Goal: Check status

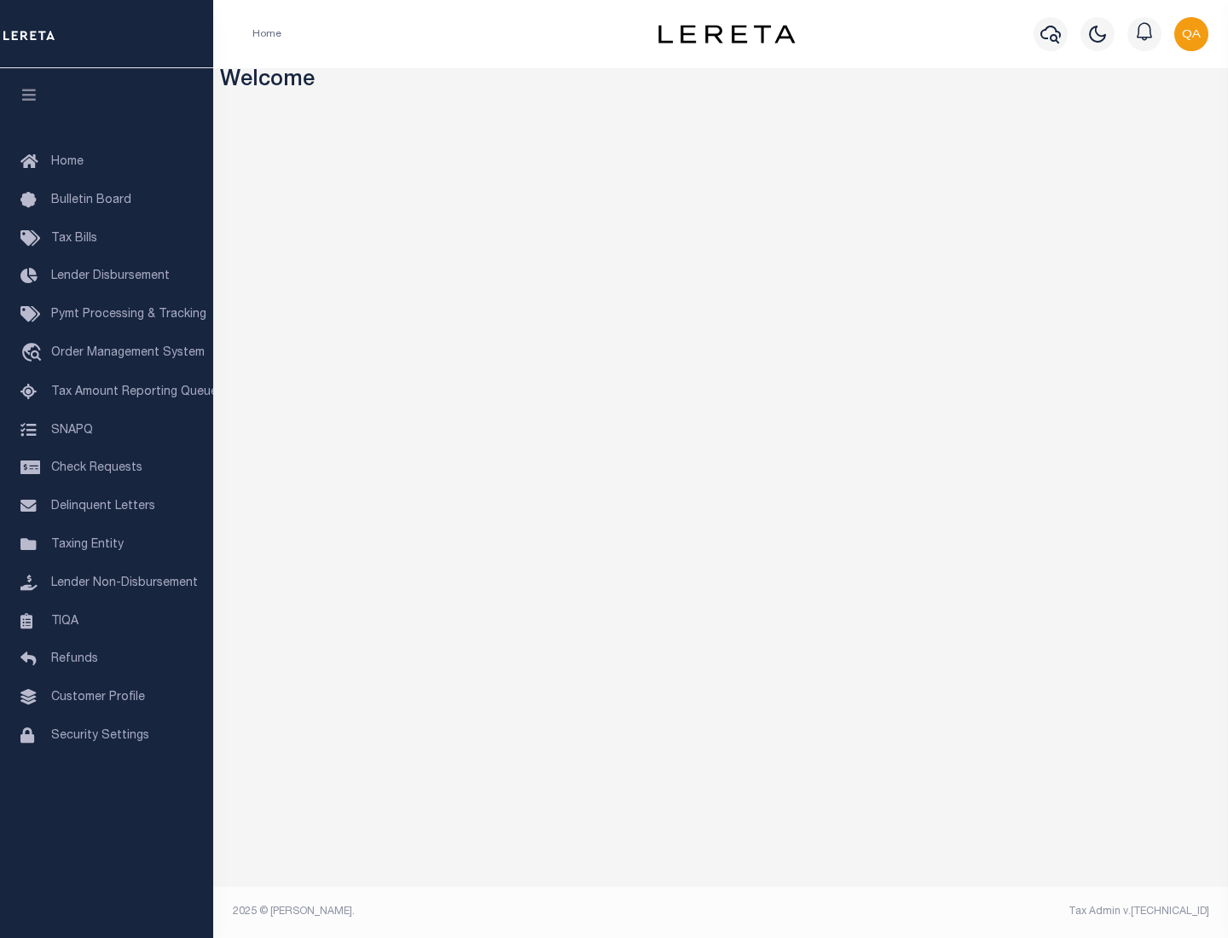
click at [107, 468] on span "Check Requests" at bounding box center [96, 468] width 91 height 12
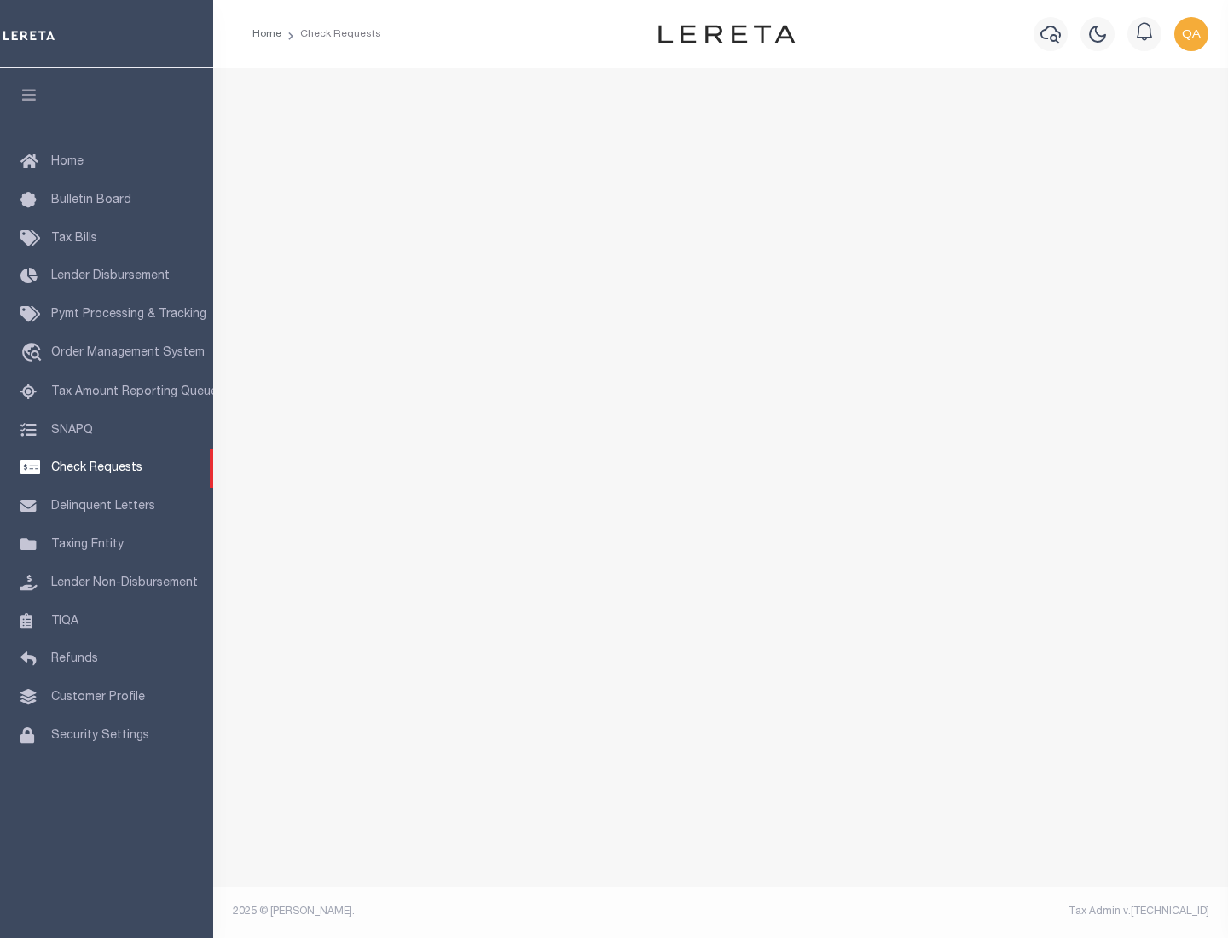
select select "50"
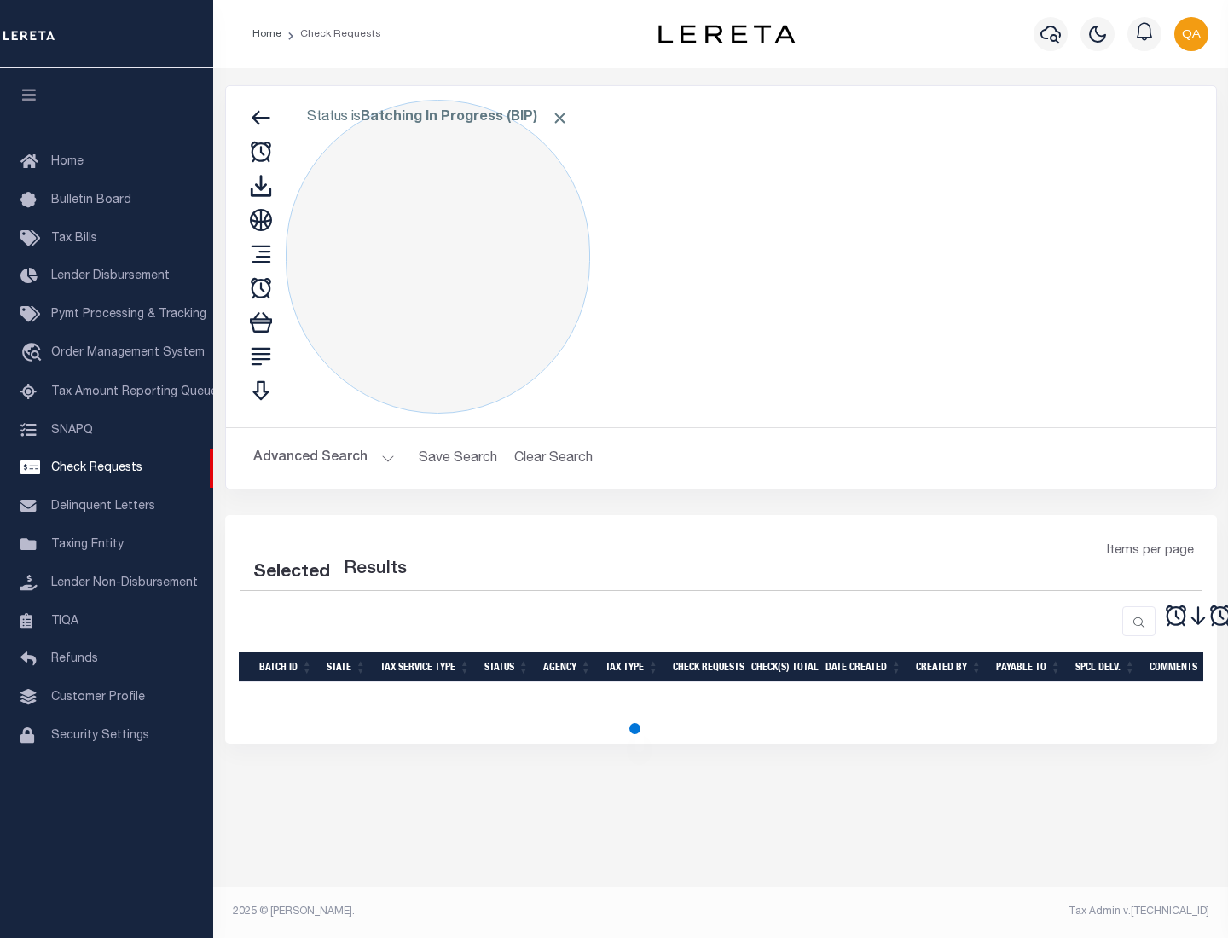
select select "50"
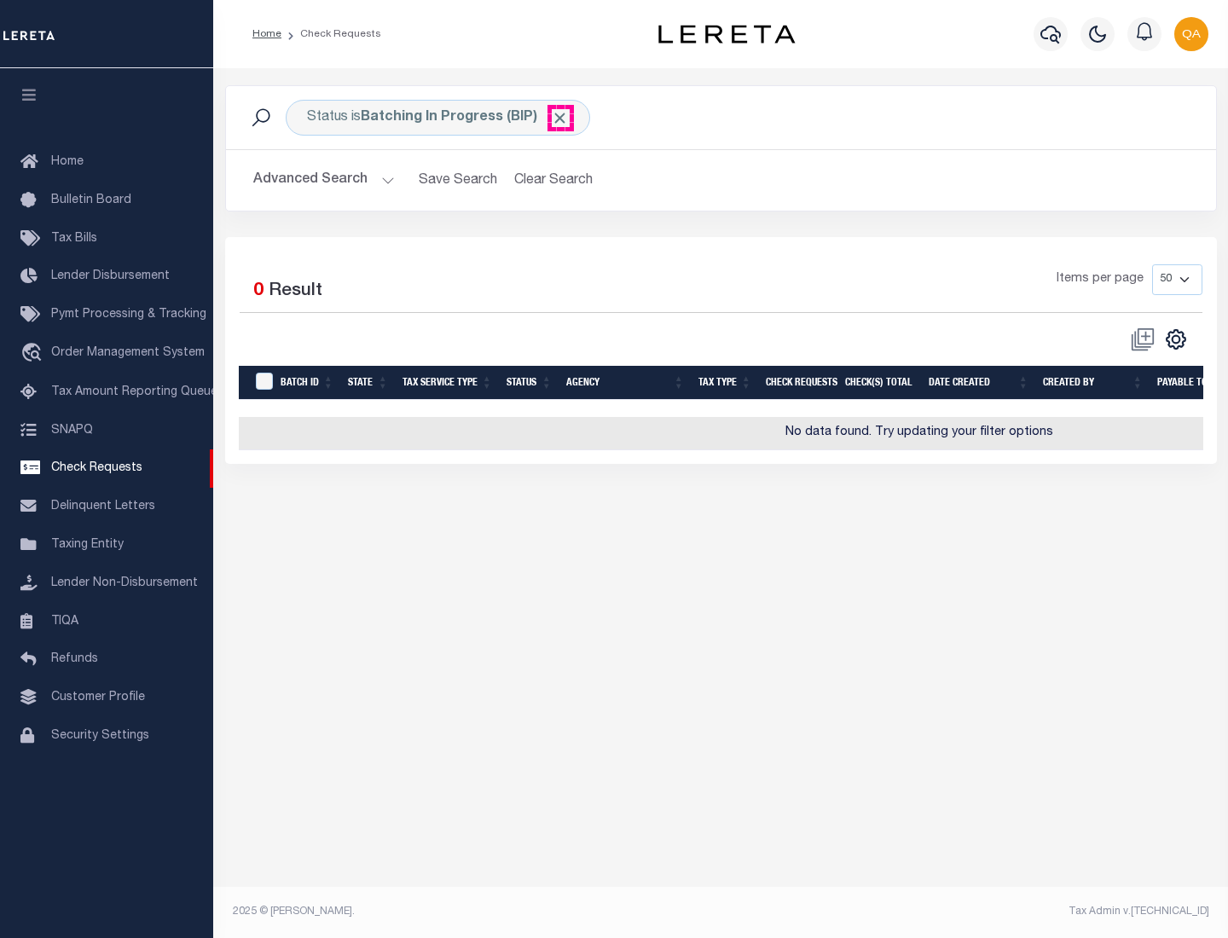
click at [560, 118] on span "Click to Remove" at bounding box center [560, 118] width 18 height 18
